Goal: Ask a question

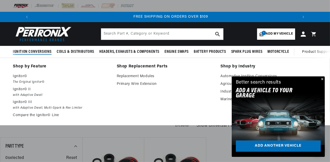
scroll to position [0, 549]
click at [22, 78] on p "Ignitor©" at bounding box center [61, 76] width 97 height 6
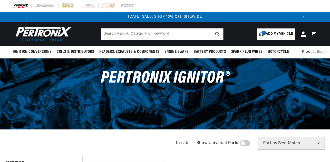
click at [270, 32] on span "Add my vehicle" at bounding box center [279, 34] width 27 height 5
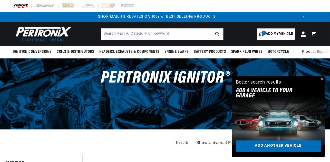
click at [322, 79] on button "Close" at bounding box center [322, 80] width 6 height 6
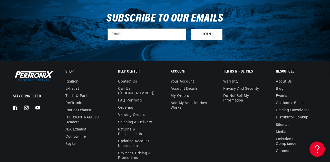
scroll to position [0, 549]
click at [68, 103] on link "PerTronix" at bounding box center [73, 103] width 16 height 7
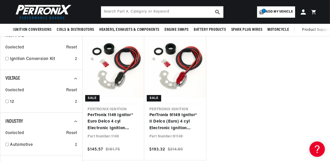
scroll to position [164, 0]
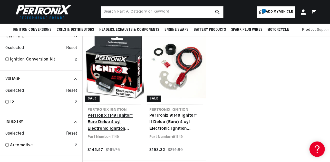
click at [102, 113] on link "PerTronix 1149 Ignitor® Euro Delco 4 cyl Electronic Ignition Conversion Kit" at bounding box center [113, 123] width 51 height 20
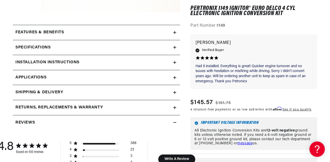
click at [39, 76] on span "Applications" at bounding box center [30, 77] width 31 height 7
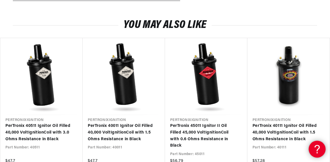
scroll to position [1043, 0]
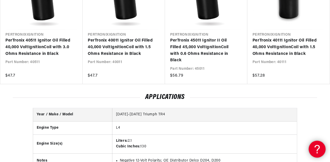
click at [315, 147] on icon at bounding box center [316, 148] width 8 height 39
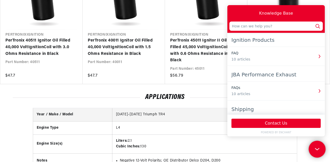
scroll to position [0, 274]
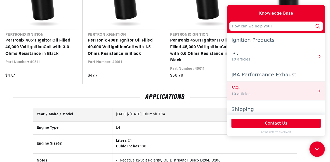
click at [316, 91] on icon "button" at bounding box center [319, 91] width 7 height 7
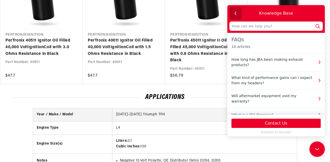
click at [235, 12] on icon "button" at bounding box center [235, 13] width 7 height 7
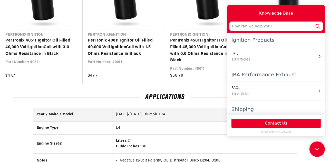
scroll to position [0, 549]
click at [270, 24] on input "text" at bounding box center [275, 26] width 93 height 9
type input "1972 spitfire what coil do i need for this 1149 conversion kit"
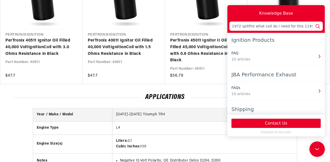
click at [318, 25] on icon at bounding box center [317, 26] width 7 height 7
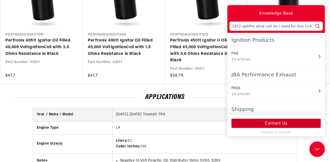
click at [271, 120] on button "Contact Us" at bounding box center [275, 123] width 89 height 9
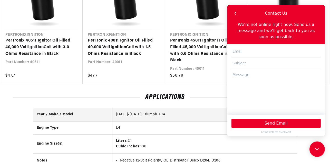
scroll to position [0, 549]
click at [257, 46] on input "text" at bounding box center [275, 52] width 89 height 12
type input "jrs9295@gmail.com"
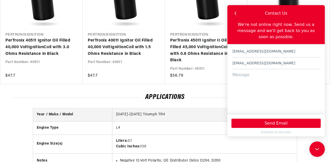
click at [251, 71] on textarea at bounding box center [275, 89] width 89 height 41
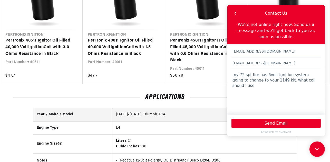
scroll to position [0, 549]
click at [301, 75] on textarea "my 72 spitfire has 6volt ignition system going to change to your 1149 kit. what…" at bounding box center [275, 89] width 89 height 41
click at [313, 74] on textarea "my 72 spitfire has 6volt ignition system going to change to your 1149 kit. what…" at bounding box center [275, 89] width 89 height 41
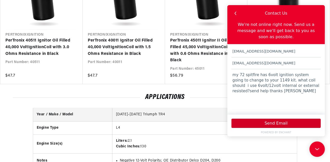
type textarea "my 72 spitfire has 6volt ignition system going to change to your 1149 kit. what…"
click at [280, 125] on button "Send Email" at bounding box center [275, 123] width 89 height 9
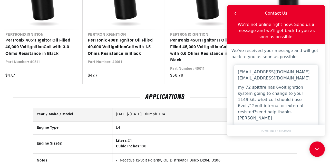
scroll to position [0, 549]
click at [233, 12] on icon "button" at bounding box center [235, 13] width 7 height 7
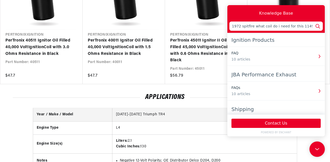
scroll to position [0, 0]
